Goal: Task Accomplishment & Management: Manage account settings

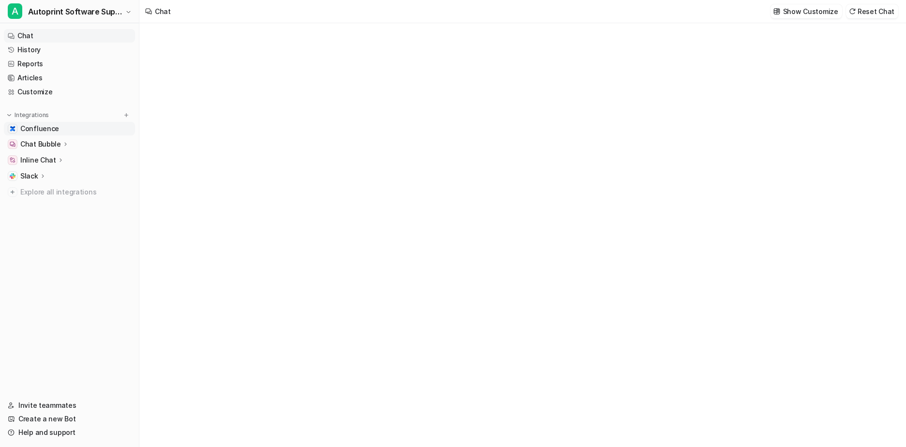
type textarea "**********"
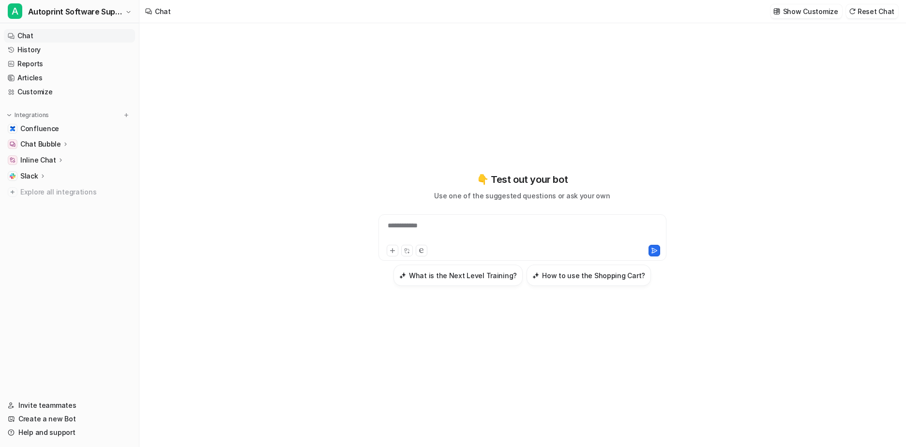
click at [37, 148] on p "Chat Bubble" at bounding box center [40, 144] width 41 height 10
click at [39, 156] on p "Overview" at bounding box center [43, 158] width 31 height 10
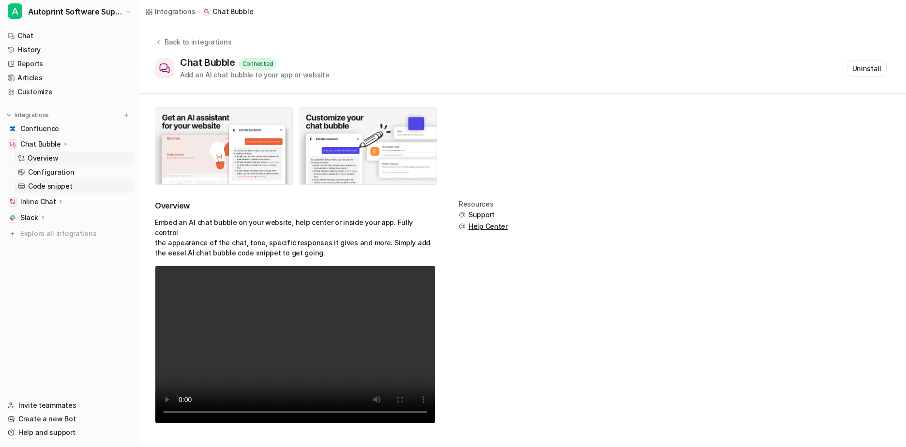
click at [44, 186] on p "Code snippet" at bounding box center [50, 187] width 45 height 10
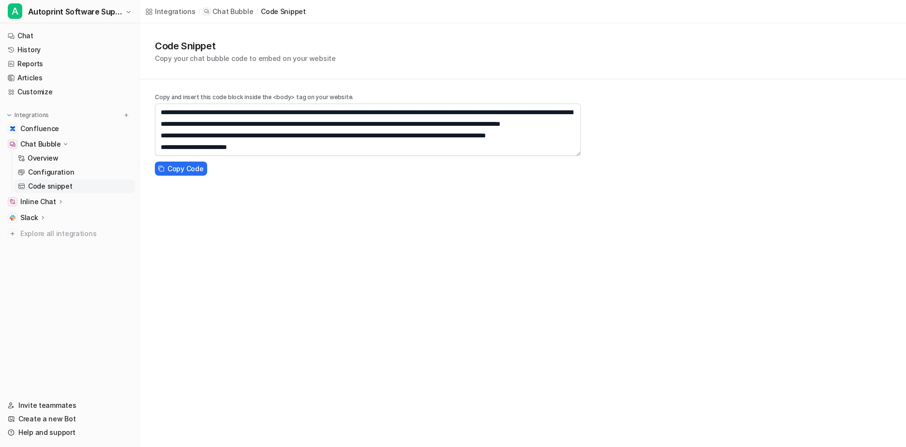
click at [31, 217] on p "Slack" at bounding box center [29, 218] width 18 height 10
click at [40, 235] on p "Overview" at bounding box center [43, 232] width 31 height 10
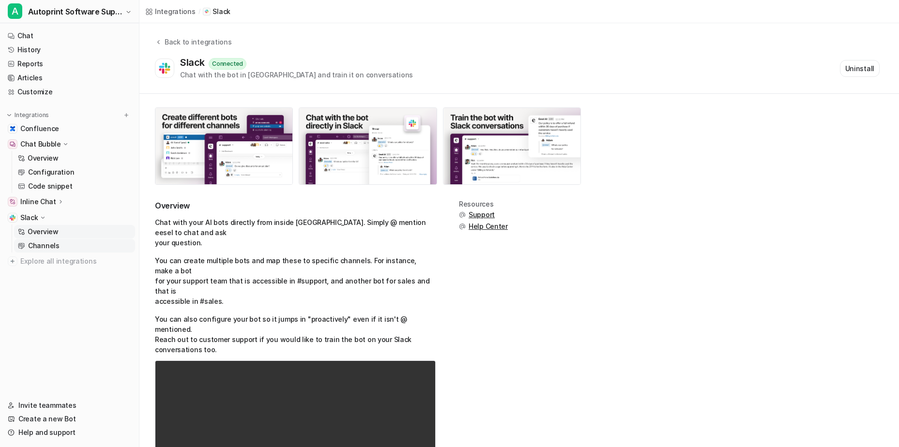
click at [46, 247] on p "Channels" at bounding box center [43, 246] width 31 height 10
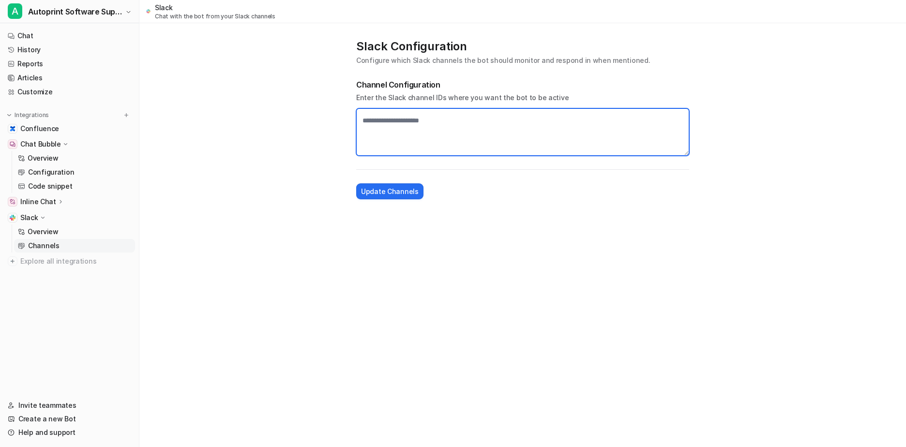
click at [383, 122] on textarea at bounding box center [522, 131] width 333 height 47
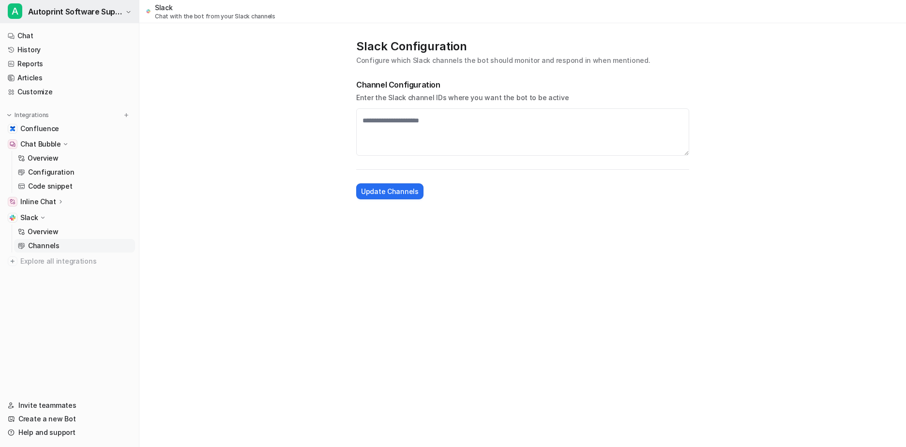
click at [78, 9] on span "Autoprint Software Support" at bounding box center [75, 12] width 95 height 14
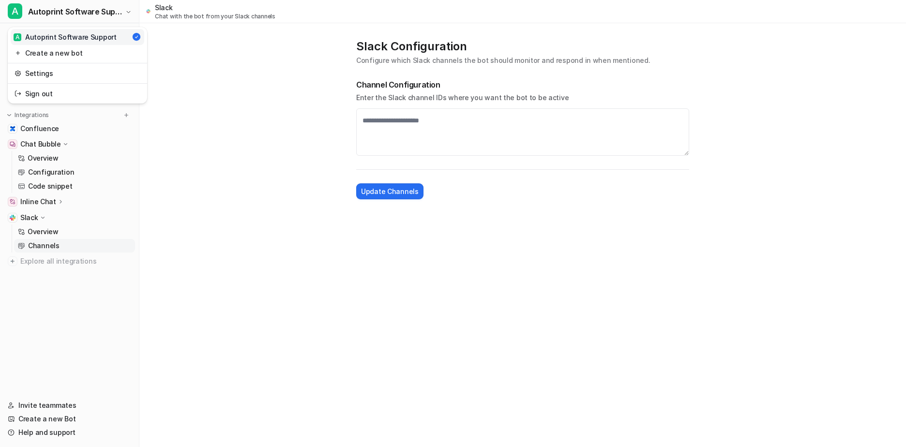
click at [213, 50] on div "A Autoprint Software Support A Autoprint Software Support Create a new bot Sett…" at bounding box center [453, 223] width 906 height 447
click at [194, 61] on main "Slack Configuration Configure which Slack channels the bot should monitor and r…" at bounding box center [522, 116] width 767 height 186
click at [54, 249] on p "Channels" at bounding box center [43, 246] width 31 height 10
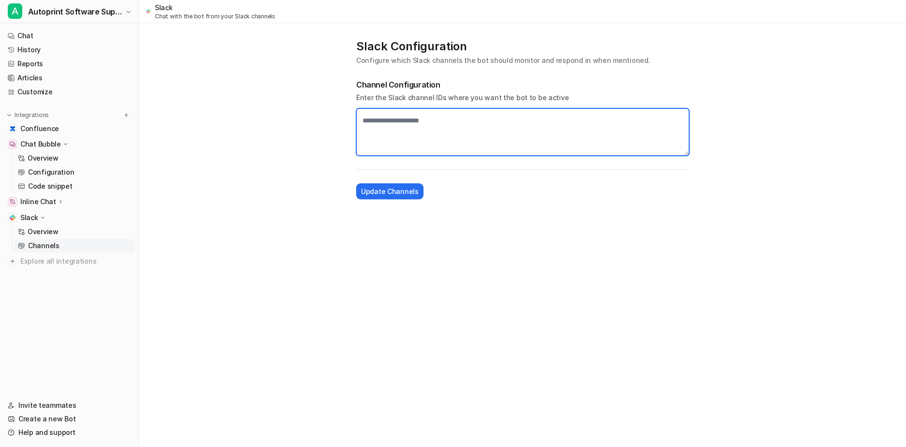
click at [417, 122] on textarea at bounding box center [522, 131] width 333 height 47
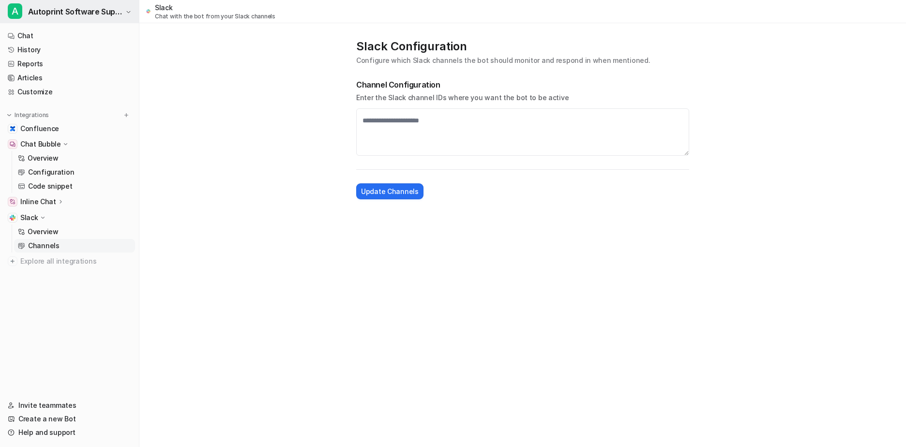
click at [100, 19] on button "A Autoprint Software Support" at bounding box center [69, 11] width 139 height 23
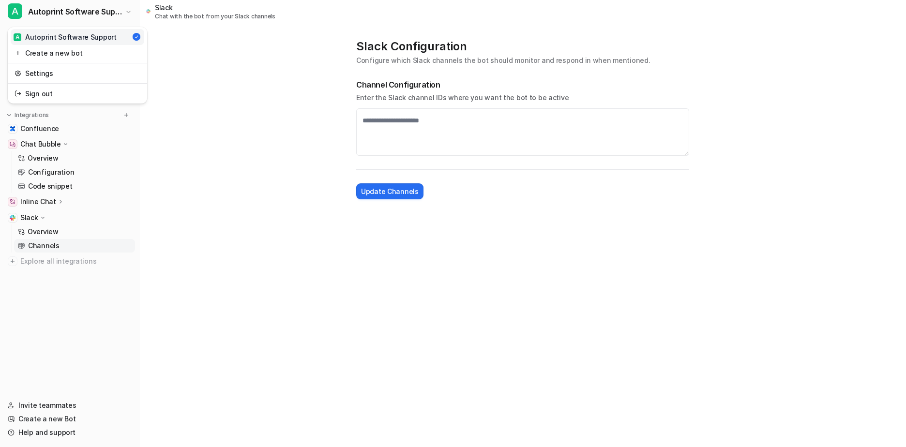
click at [190, 37] on div "A Autoprint Software Support A Autoprint Software Support Create a new bot Sett…" at bounding box center [453, 223] width 906 height 447
